Goal: Transaction & Acquisition: Purchase product/service

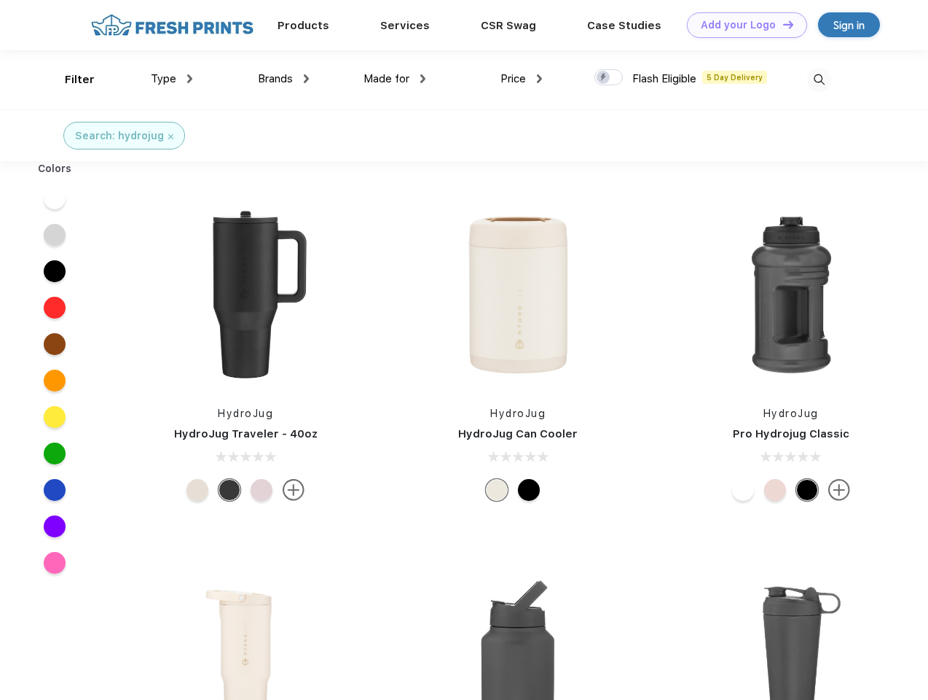
click at [742, 25] on link "Add your Logo Design Tool" at bounding box center [747, 25] width 120 height 26
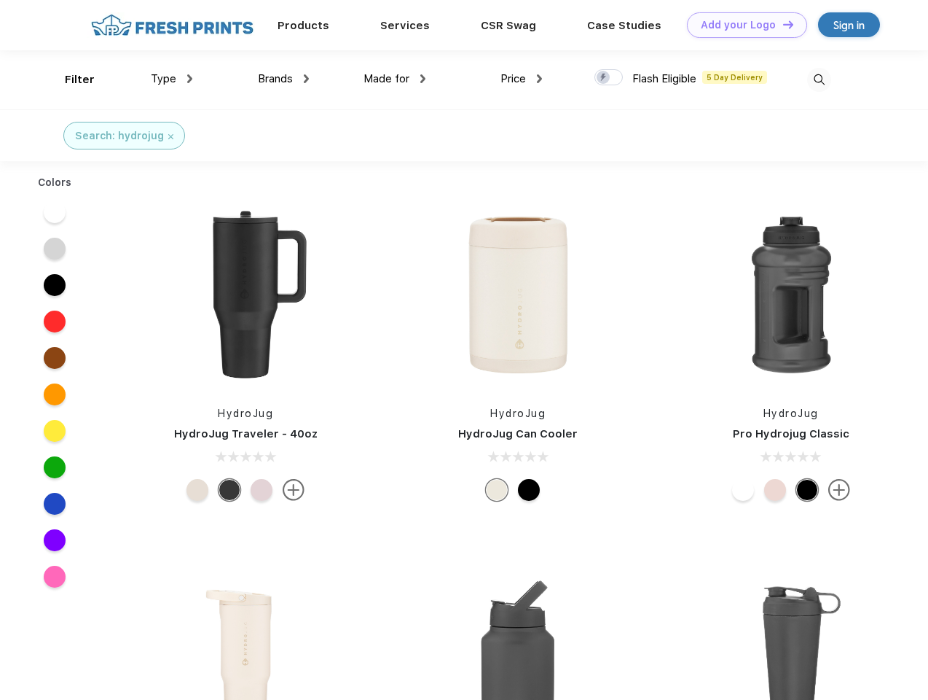
click at [0, 0] on div "Design Tool" at bounding box center [0, 0] width 0 height 0
click at [782, 24] on link "Add your Logo Design Tool" at bounding box center [747, 25] width 120 height 26
click at [70, 79] on div "Filter" at bounding box center [80, 79] width 30 height 17
click at [172, 79] on span "Type" at bounding box center [164, 78] width 26 height 13
click at [283, 79] on span "Brands" at bounding box center [275, 78] width 35 height 13
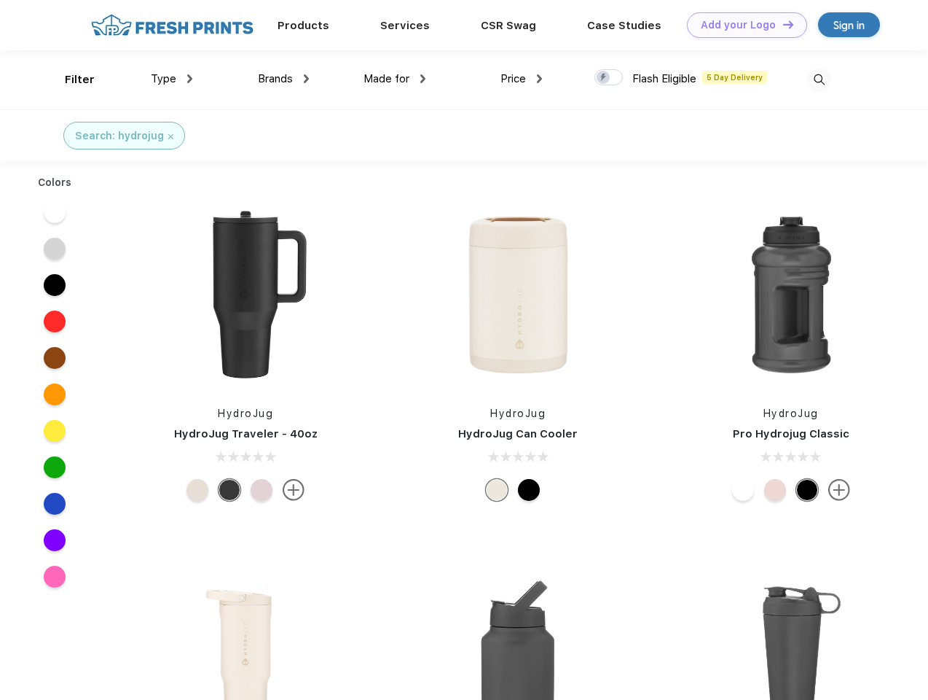
click at [395, 79] on span "Made for" at bounding box center [387, 78] width 46 height 13
click at [522, 79] on span "Price" at bounding box center [514, 78] width 26 height 13
click at [609, 78] on div at bounding box center [609, 77] width 28 height 16
click at [604, 78] on input "checkbox" at bounding box center [599, 72] width 9 height 9
click at [819, 79] on img at bounding box center [819, 80] width 24 height 24
